Goal: Task Accomplishment & Management: Use online tool/utility

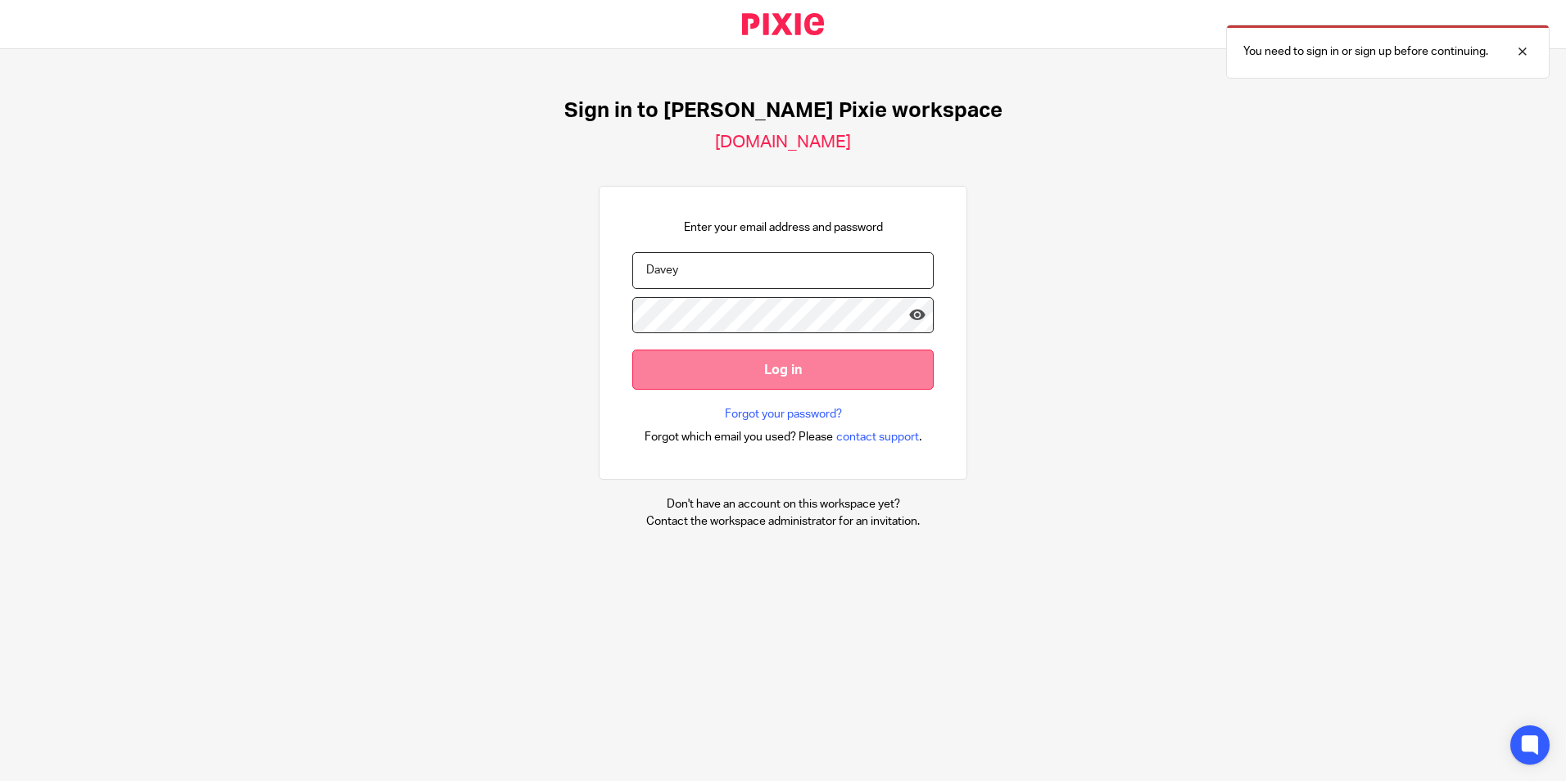
click at [769, 360] on input "Log in" at bounding box center [782, 370] width 301 height 40
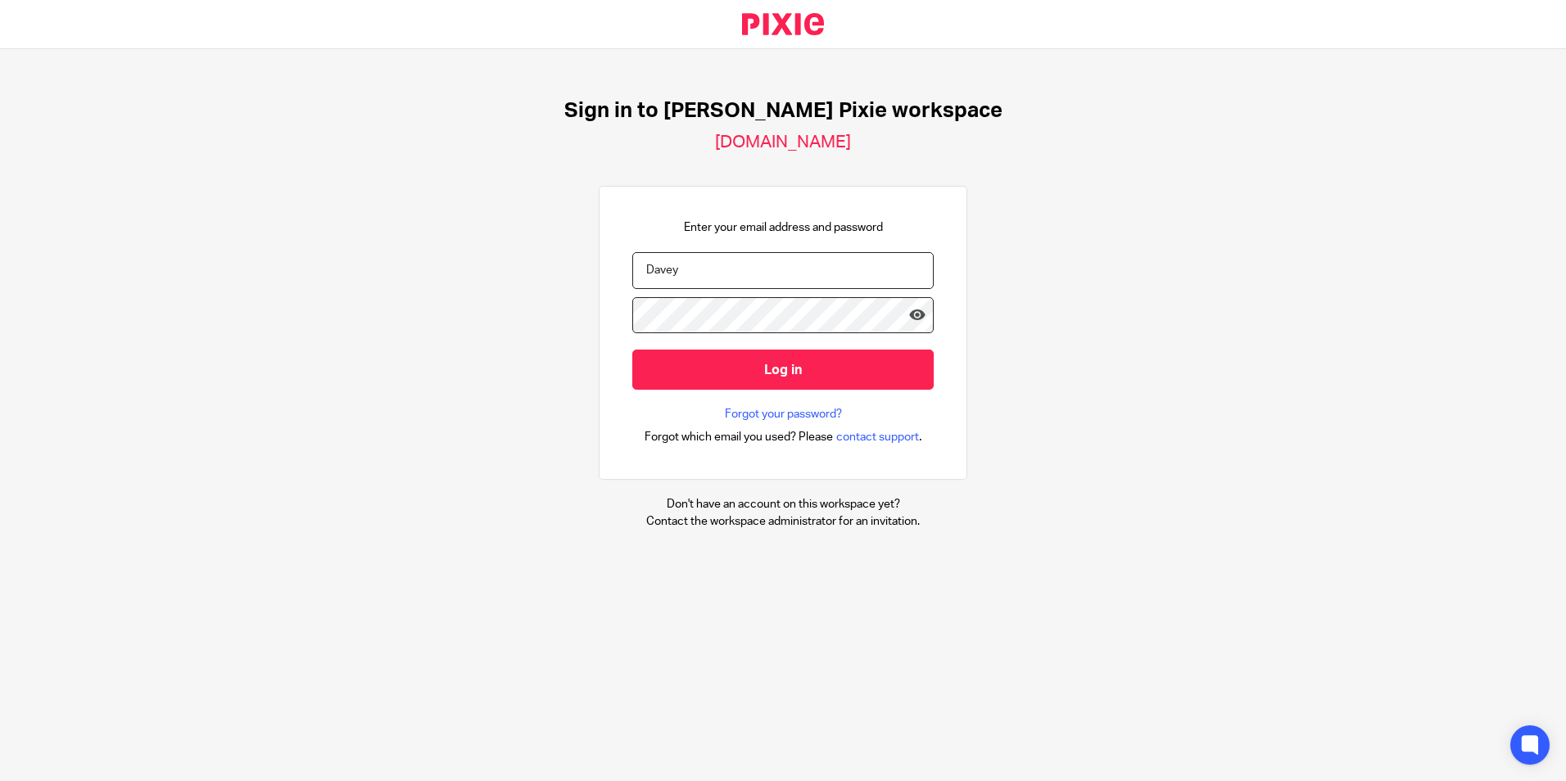
click at [718, 274] on input "Davey" at bounding box center [782, 270] width 301 height 37
click at [670, 282] on input "Davey" at bounding box center [782, 270] width 301 height 37
click at [669, 282] on input "Davey" at bounding box center [782, 270] width 301 height 37
click at [668, 270] on input "Davey" at bounding box center [782, 270] width 301 height 37
drag, startPoint x: 663, startPoint y: 271, endPoint x: 507, endPoint y: 302, distance: 159.5
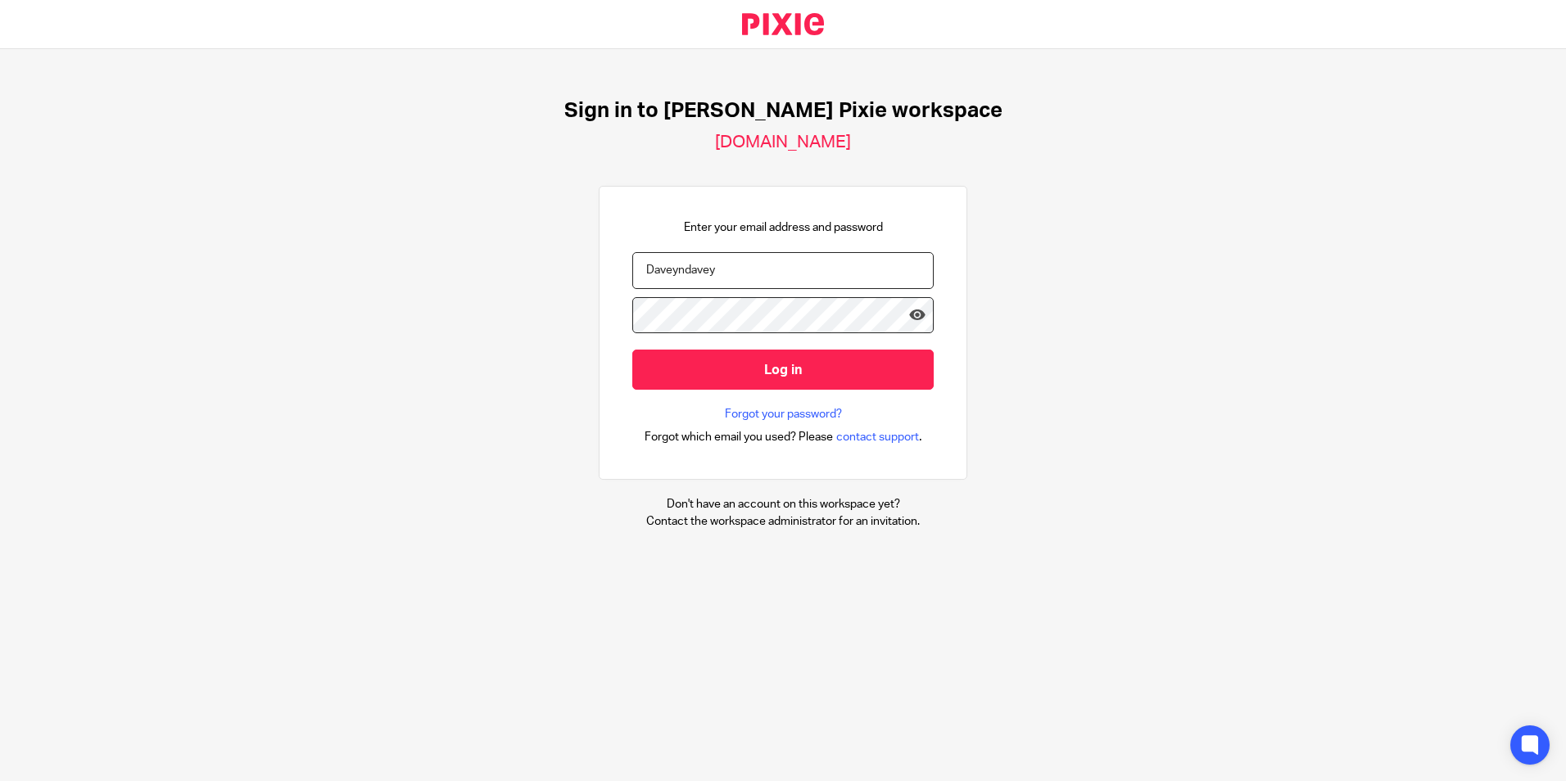
click at [508, 308] on div "Sign in to Menzies's Pixie workspace menzies.usepixie.net Enter your email addr…" at bounding box center [783, 314] width 1566 height 530
click at [686, 264] on input "ndavey" at bounding box center [782, 270] width 301 height 37
click at [667, 269] on input "ndaveymenzies.co.uk" at bounding box center [782, 270] width 301 height 37
type input "ndavey@menzies.co.uk"
click at [632, 350] on input "Log in" at bounding box center [782, 370] width 301 height 40
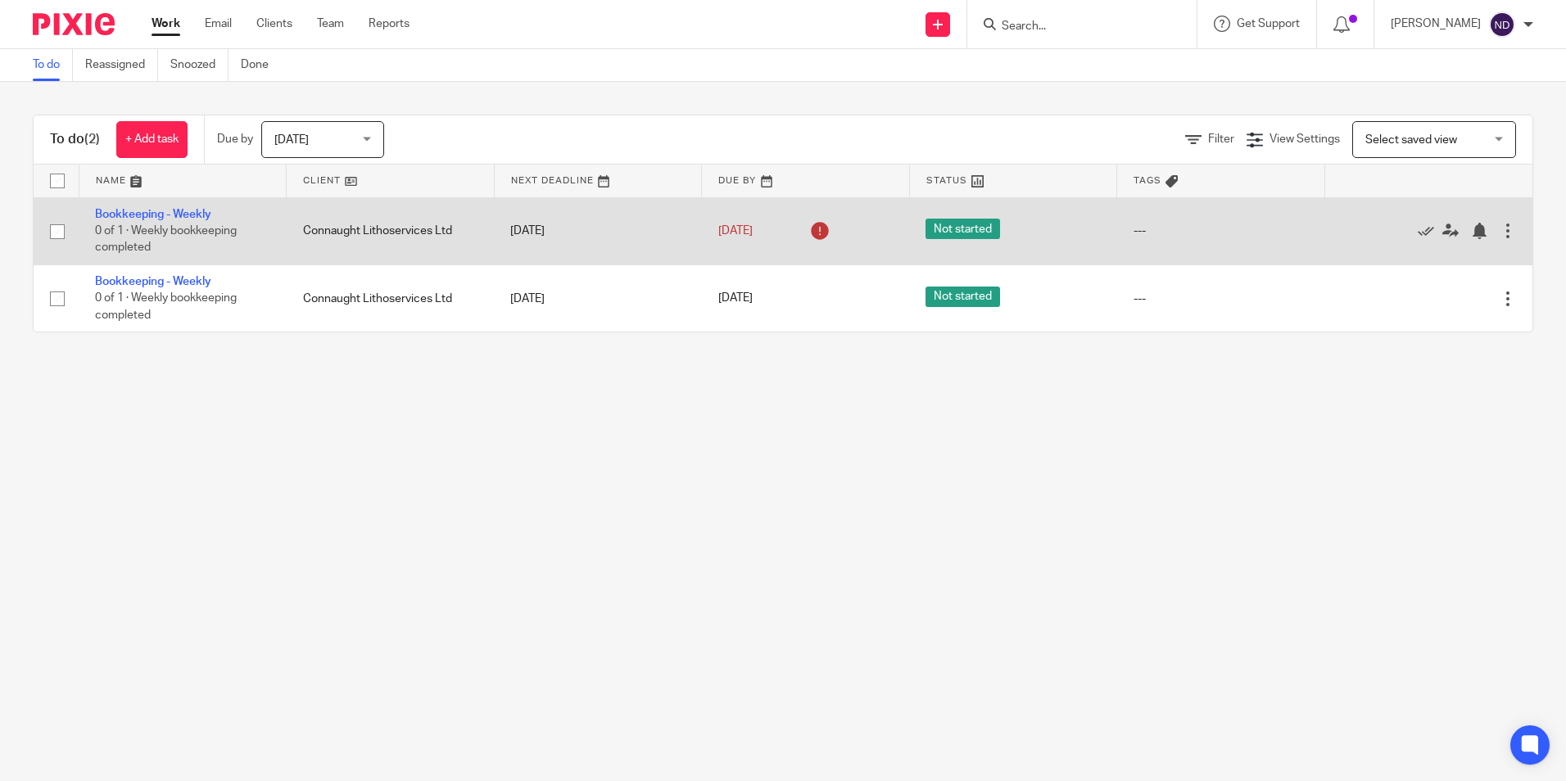
click at [962, 228] on span "Not started" at bounding box center [962, 229] width 75 height 20
click at [728, 229] on link "[DATE]" at bounding box center [755, 231] width 74 height 17
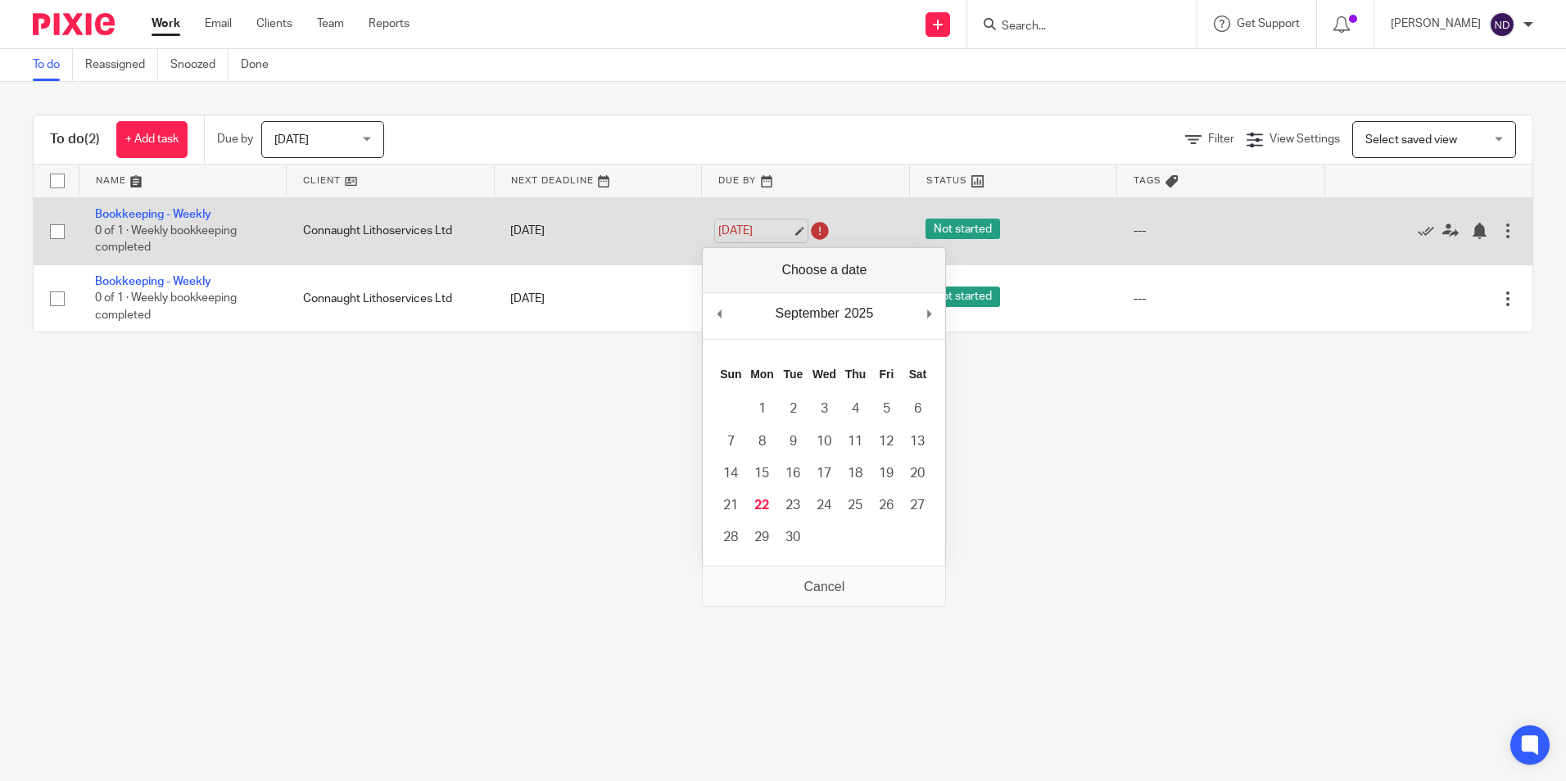
click at [728, 229] on link "[DATE]" at bounding box center [755, 231] width 74 height 17
click at [600, 218] on td "[DATE]" at bounding box center [598, 230] width 208 height 67
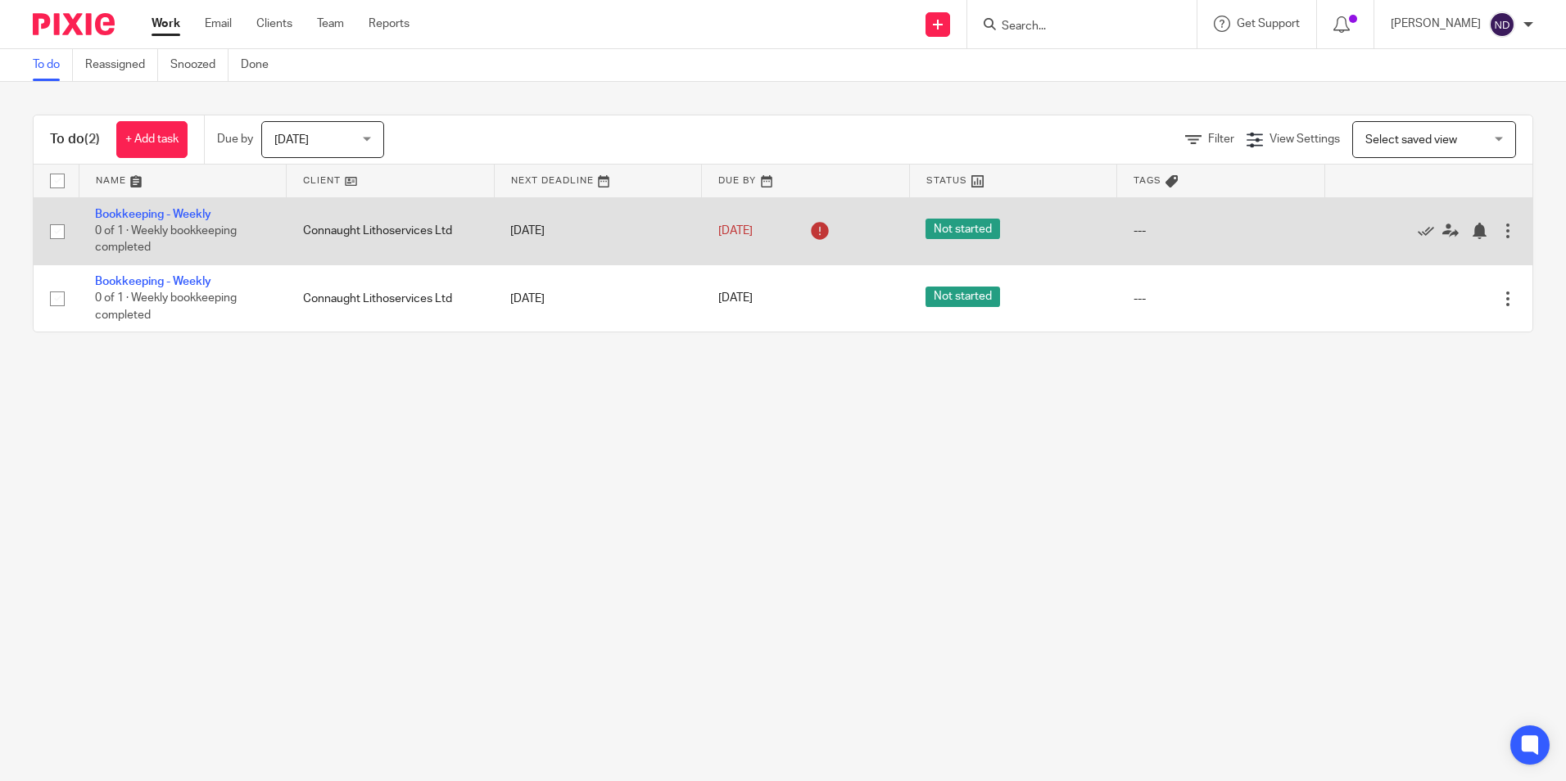
click at [600, 219] on td "[DATE]" at bounding box center [598, 230] width 208 height 67
click at [479, 229] on td "Connaught Lithoservices Ltd" at bounding box center [391, 230] width 208 height 67
click at [188, 210] on link "Bookkeeping - Weekly" at bounding box center [153, 214] width 116 height 11
